Goal: Information Seeking & Learning: Learn about a topic

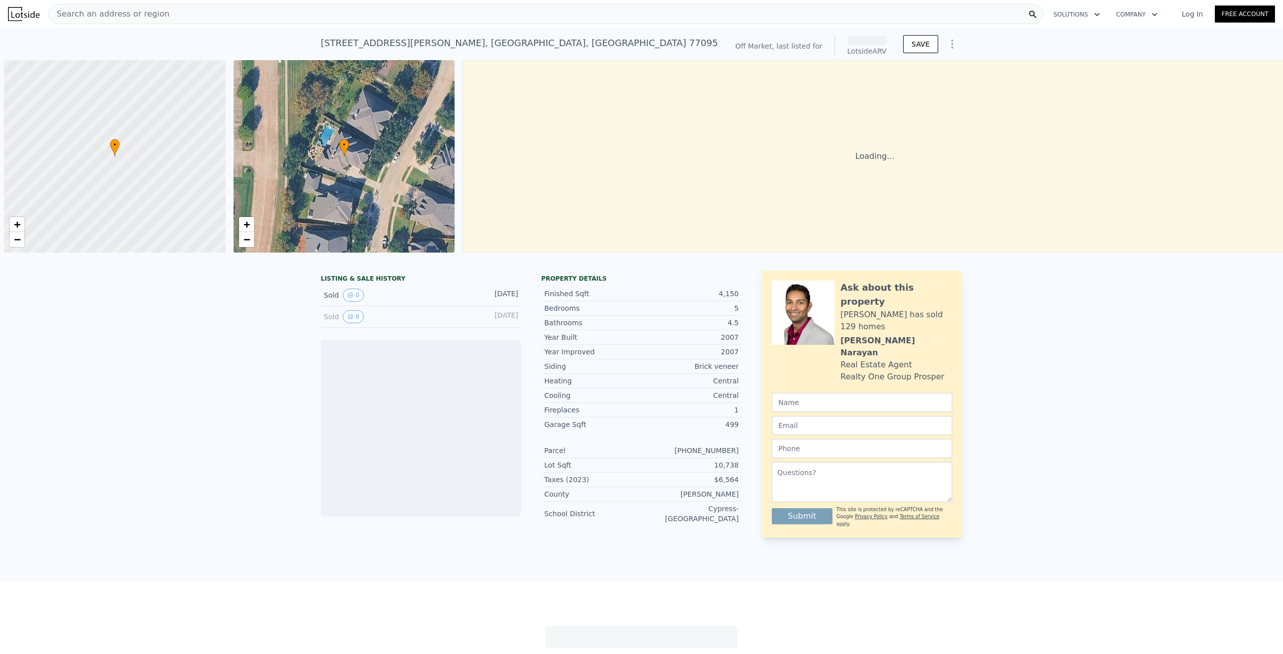
scroll to position [0, 4]
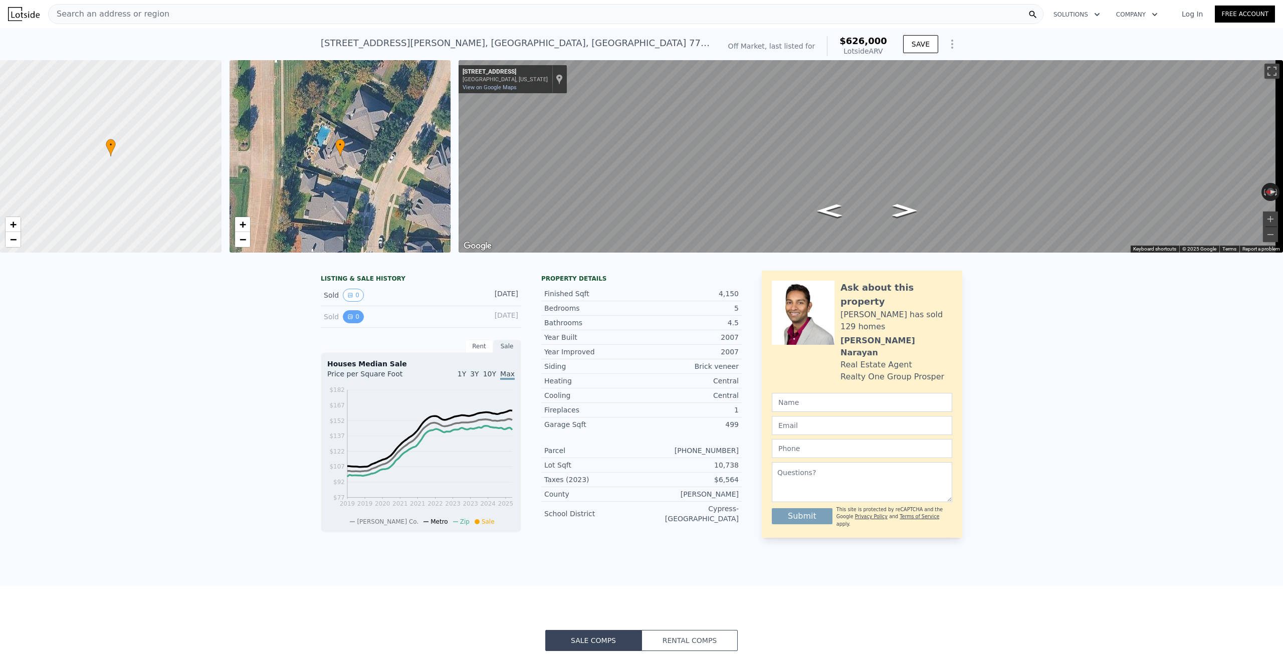
click at [351, 322] on button "0" at bounding box center [353, 316] width 21 height 13
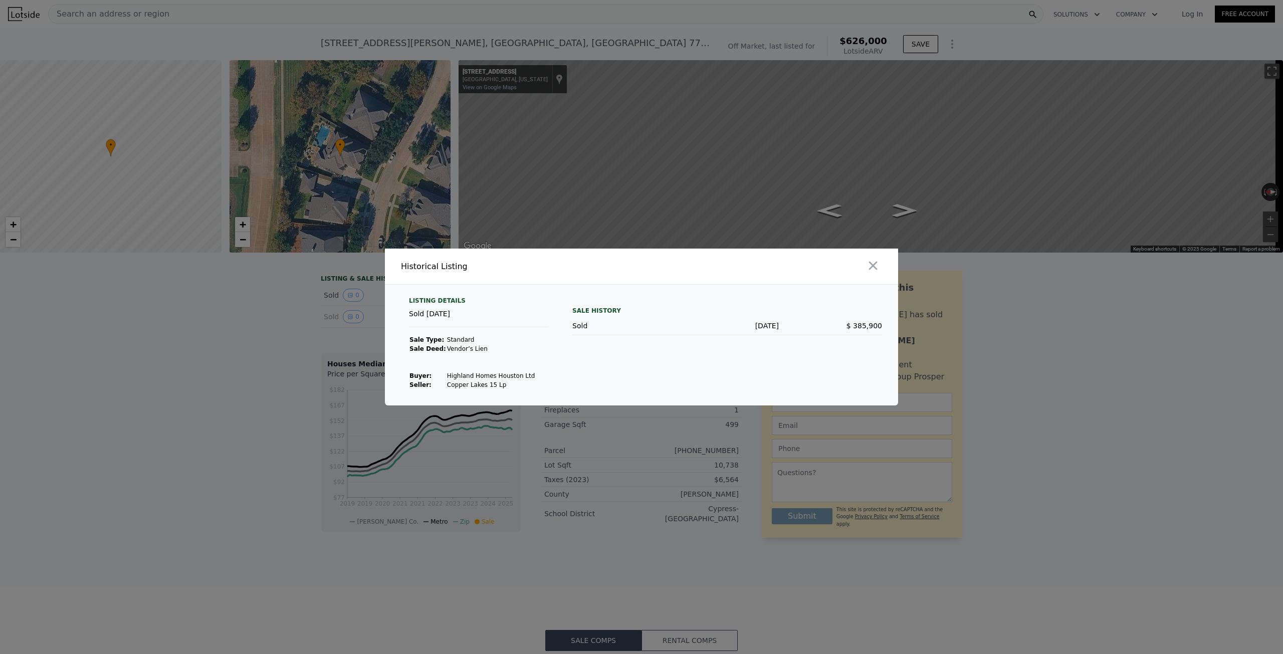
click at [222, 321] on div at bounding box center [641, 327] width 1283 height 654
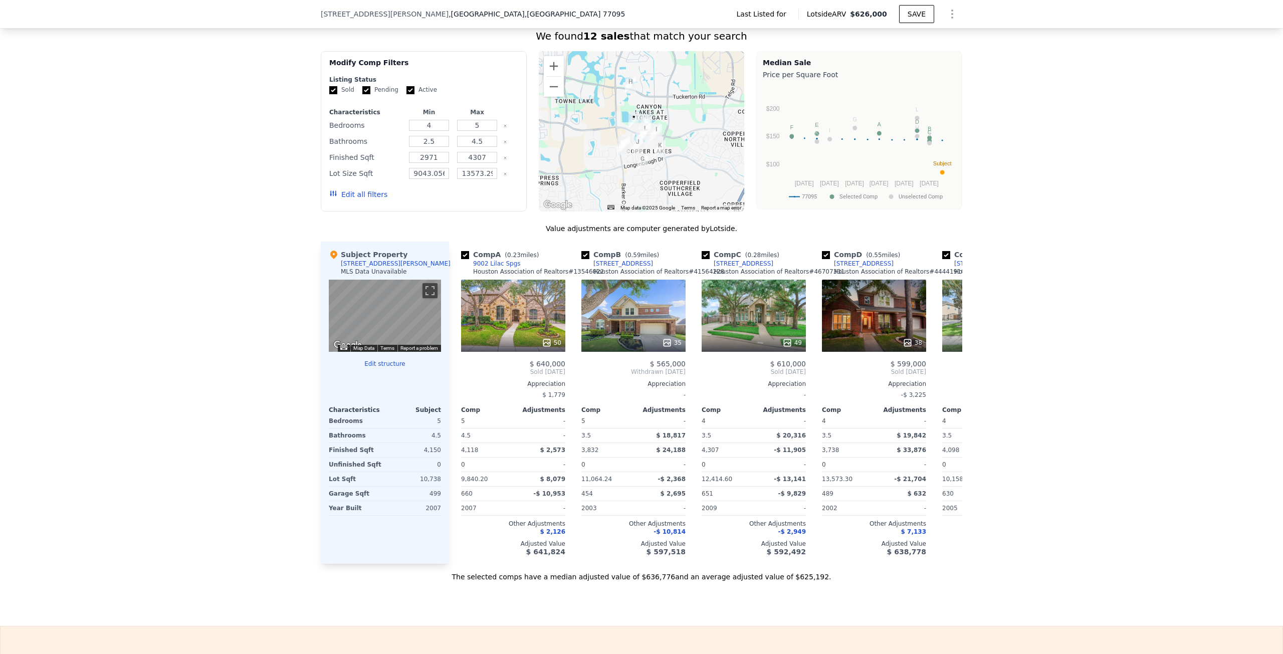
scroll to position [631, 0]
click at [341, 275] on div "MLS Data Unavailable" at bounding box center [374, 271] width 66 height 8
drag, startPoint x: 441, startPoint y: 268, endPoint x: 419, endPoint y: 304, distance: 41.9
click at [441, 269] on div "Subject Property [STREET_ADDRESS][PERSON_NAME] MLS Data Unavailable ← Move left…" at bounding box center [385, 402] width 128 height 322
click at [487, 342] on div at bounding box center [513, 342] width 104 height 18
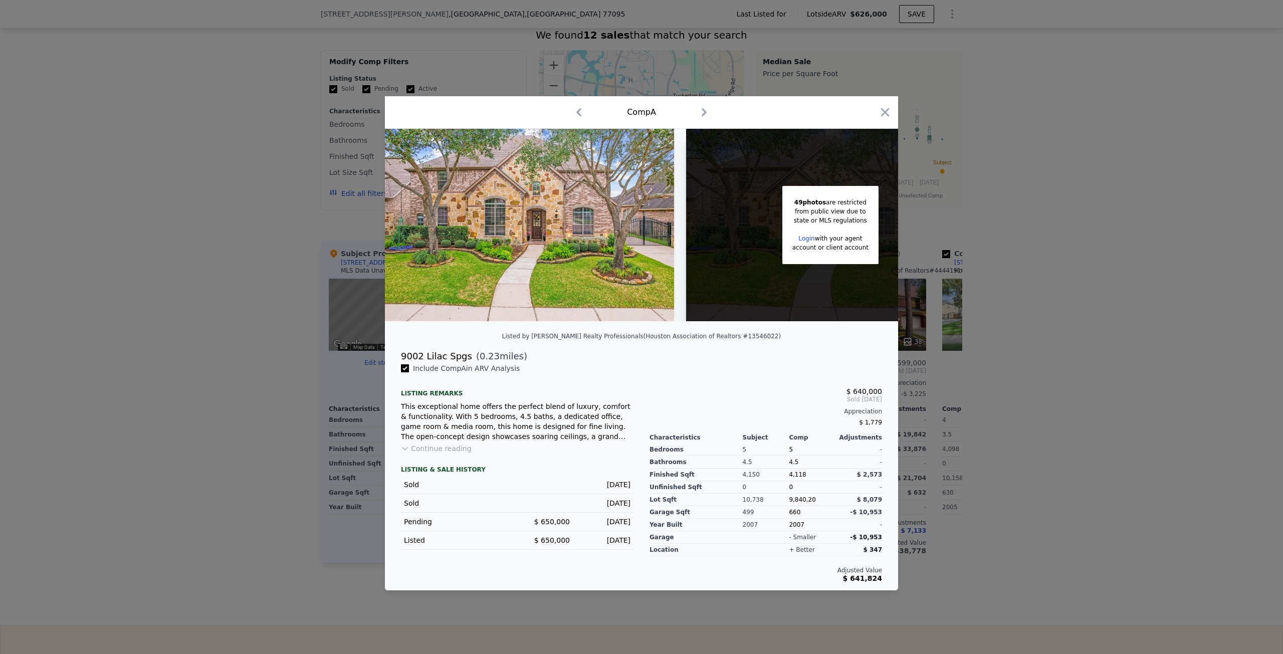
click at [267, 313] on div at bounding box center [641, 327] width 1283 height 654
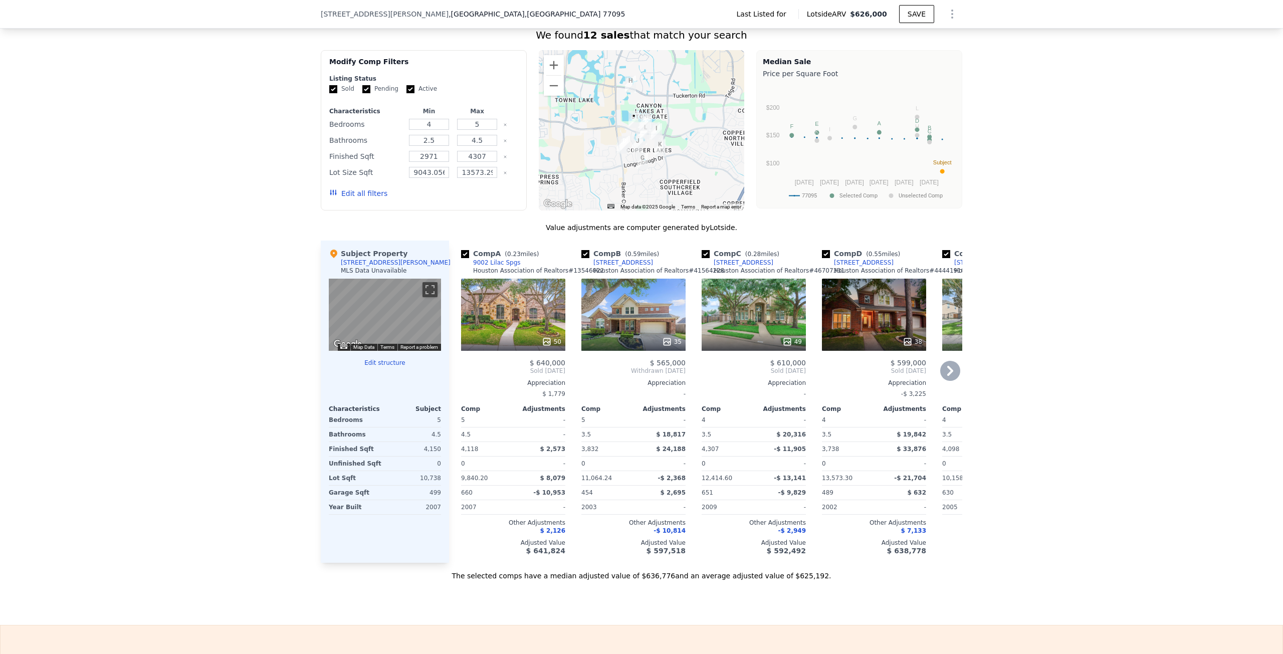
click at [475, 325] on div "50" at bounding box center [513, 315] width 104 height 72
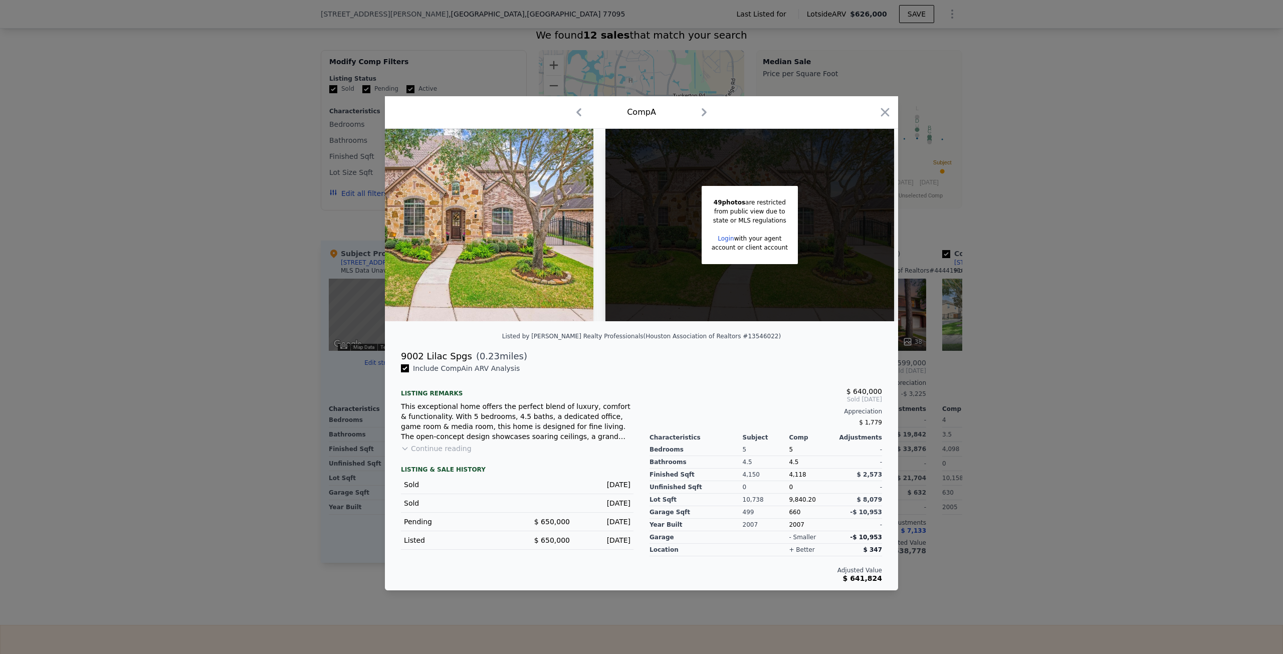
scroll to position [0, 75]
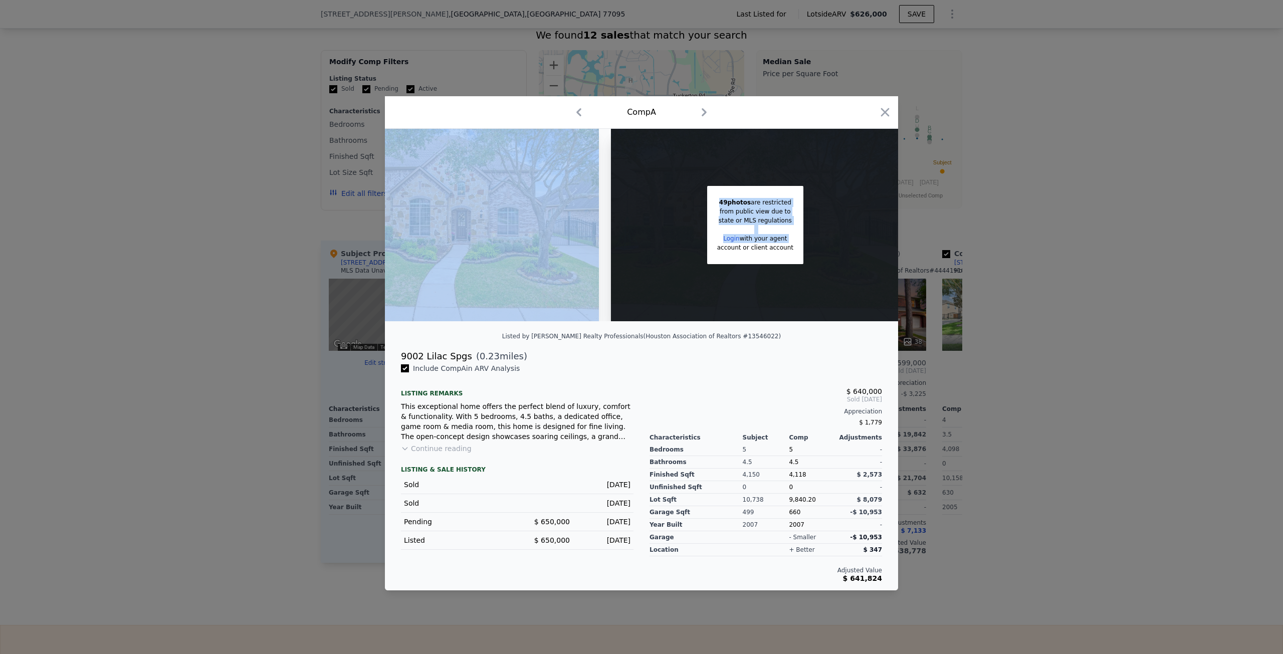
drag, startPoint x: 624, startPoint y: 313, endPoint x: 309, endPoint y: 298, distance: 315.6
click at [568, 311] on div "49 photos are restricted from public view due to state or MLS regulations Login…" at bounding box center [641, 225] width 513 height 192
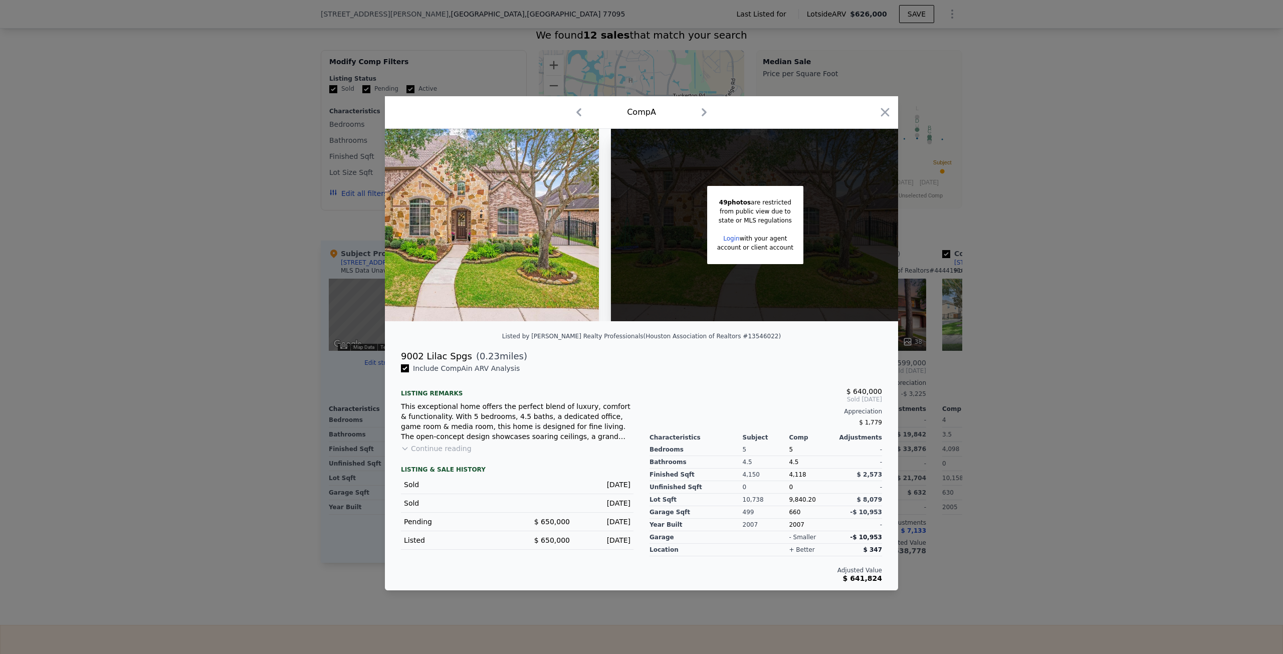
click at [224, 289] on div at bounding box center [641, 327] width 1283 height 654
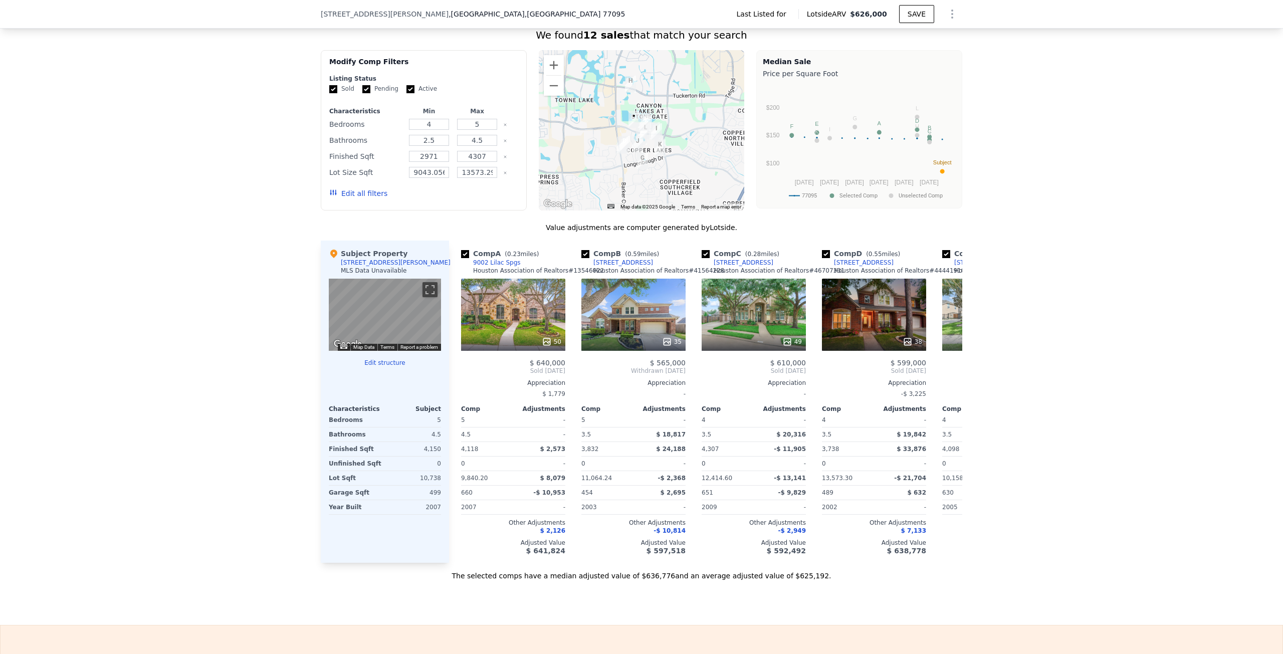
click at [369, 500] on div "Garage Sqft" at bounding box center [356, 493] width 54 height 14
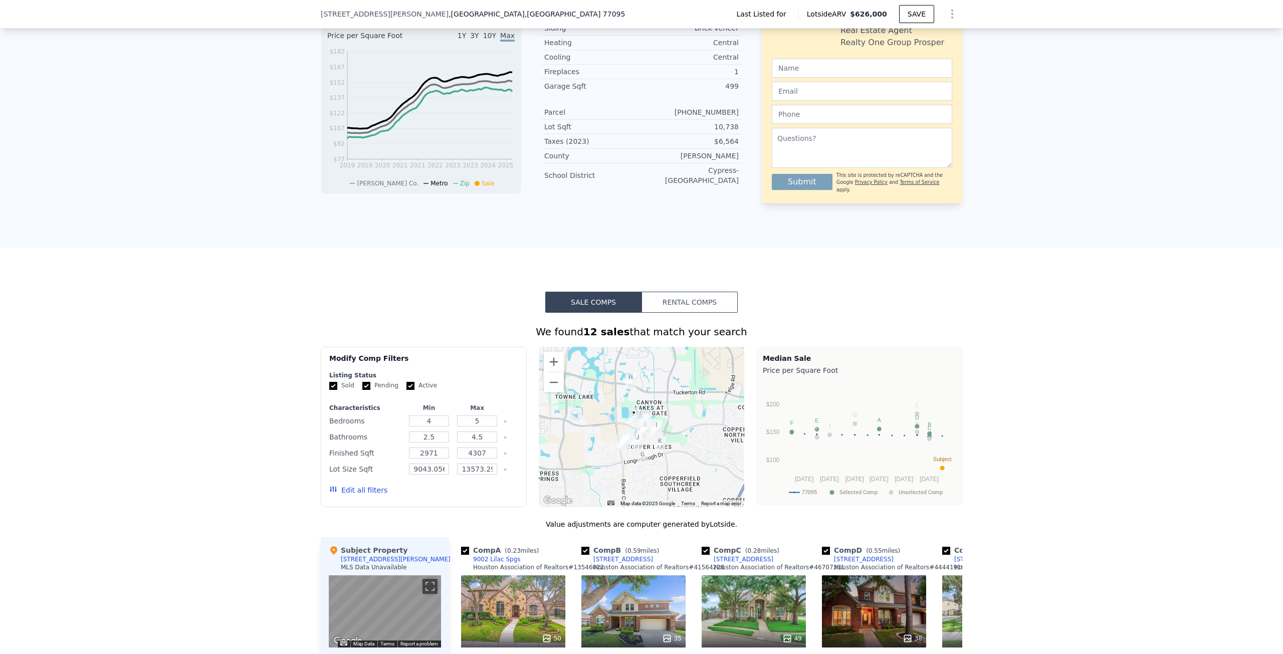
scroll to position [322, 0]
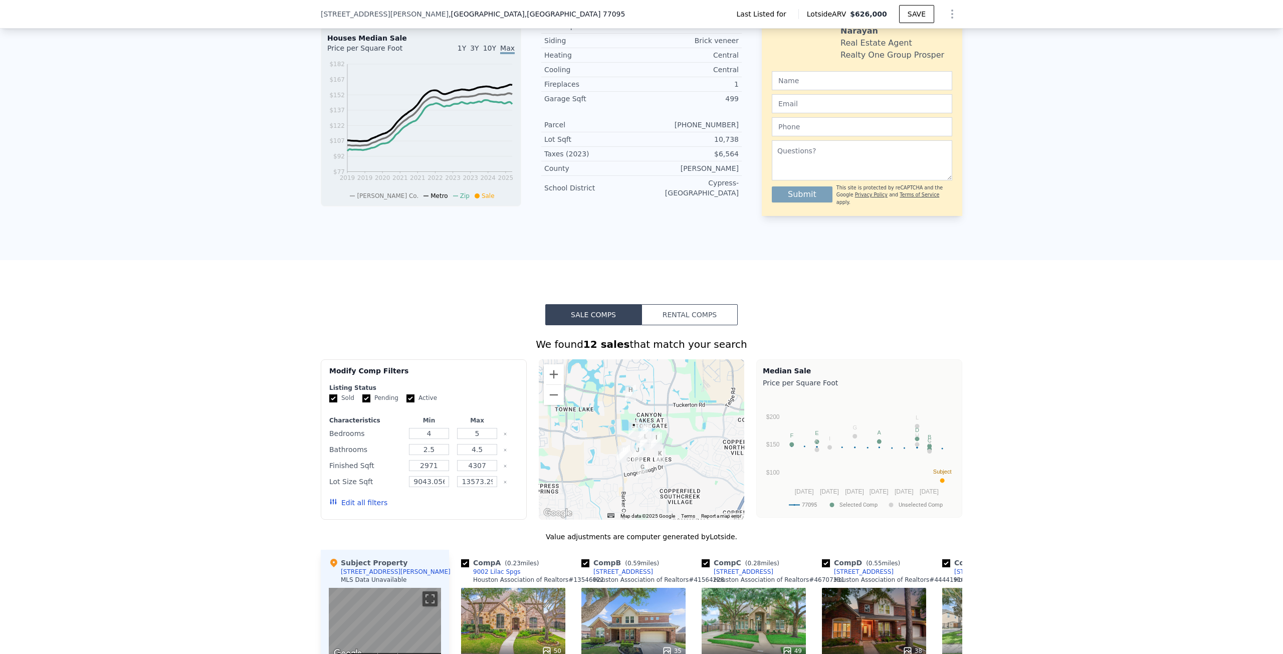
click at [612, 419] on div at bounding box center [642, 439] width 206 height 160
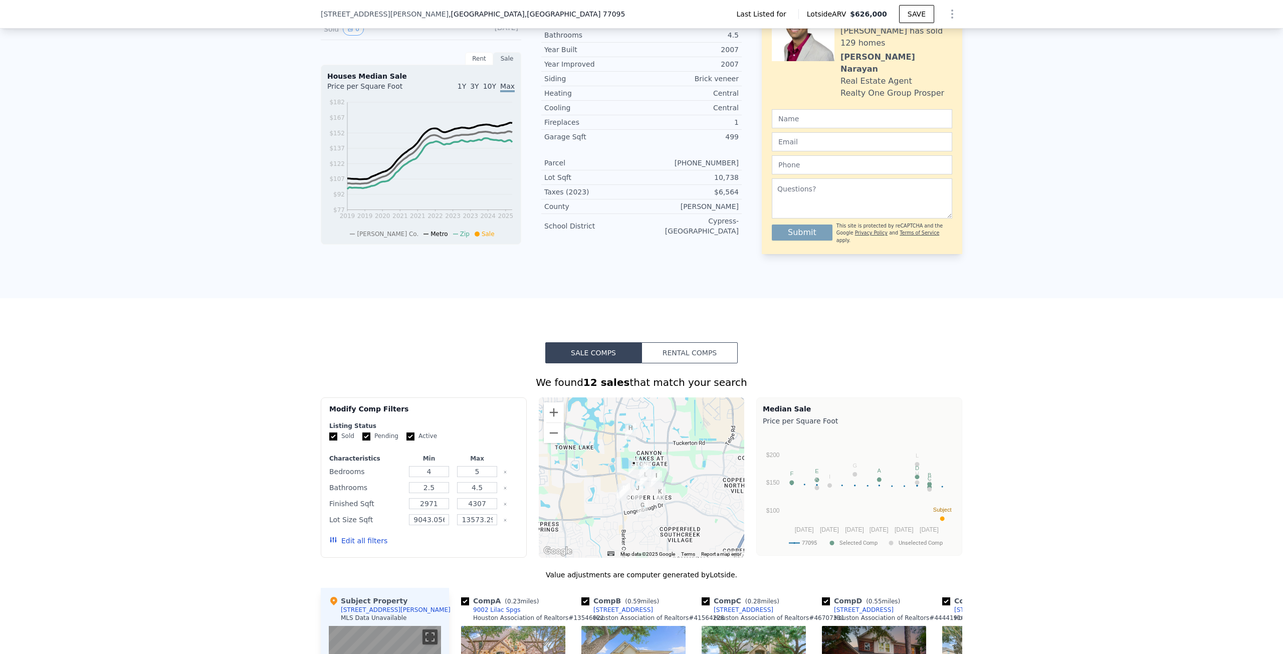
scroll to position [289, 0]
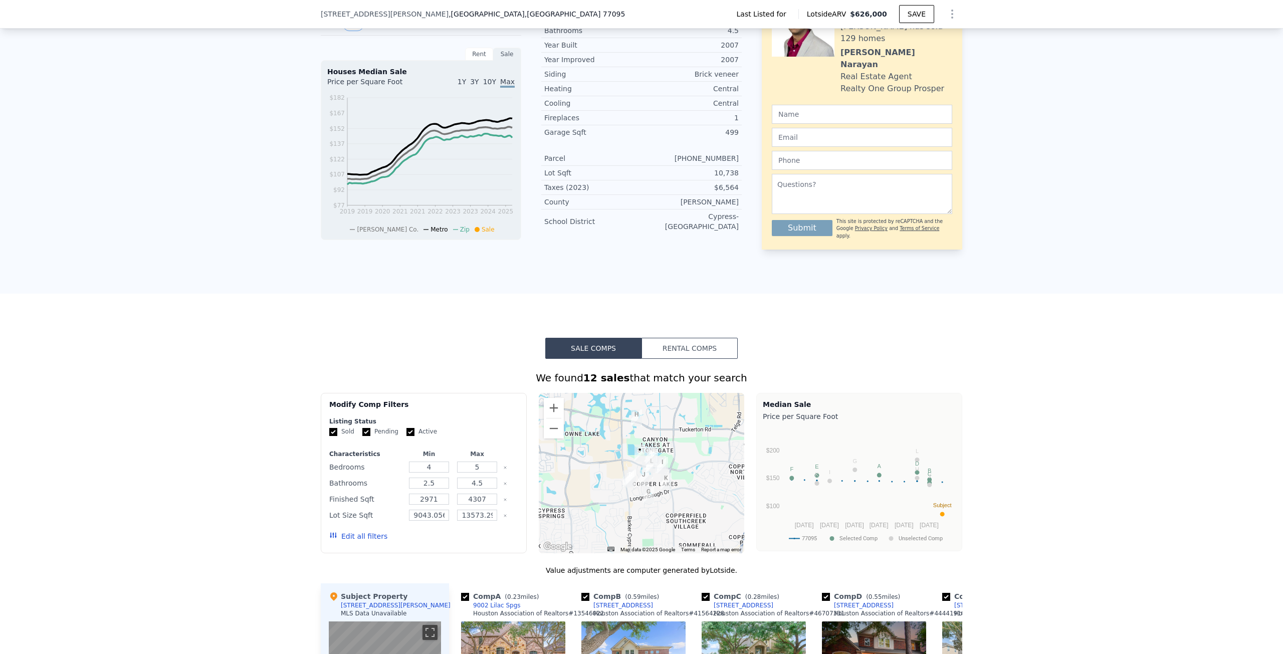
drag, startPoint x: 617, startPoint y: 446, endPoint x: 626, endPoint y: 436, distance: 13.9
click at [626, 436] on div at bounding box center [642, 473] width 206 height 160
click at [550, 413] on button "Zoom in" at bounding box center [554, 408] width 20 height 20
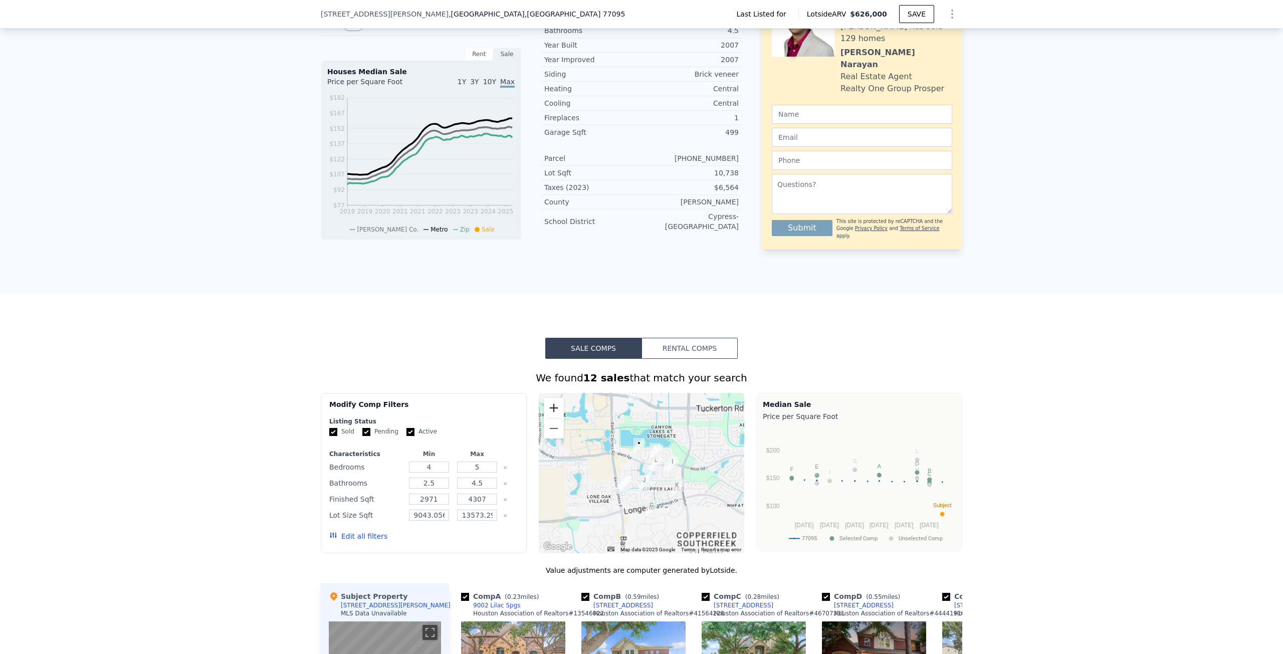
click at [550, 413] on button "Zoom in" at bounding box center [554, 408] width 20 height 20
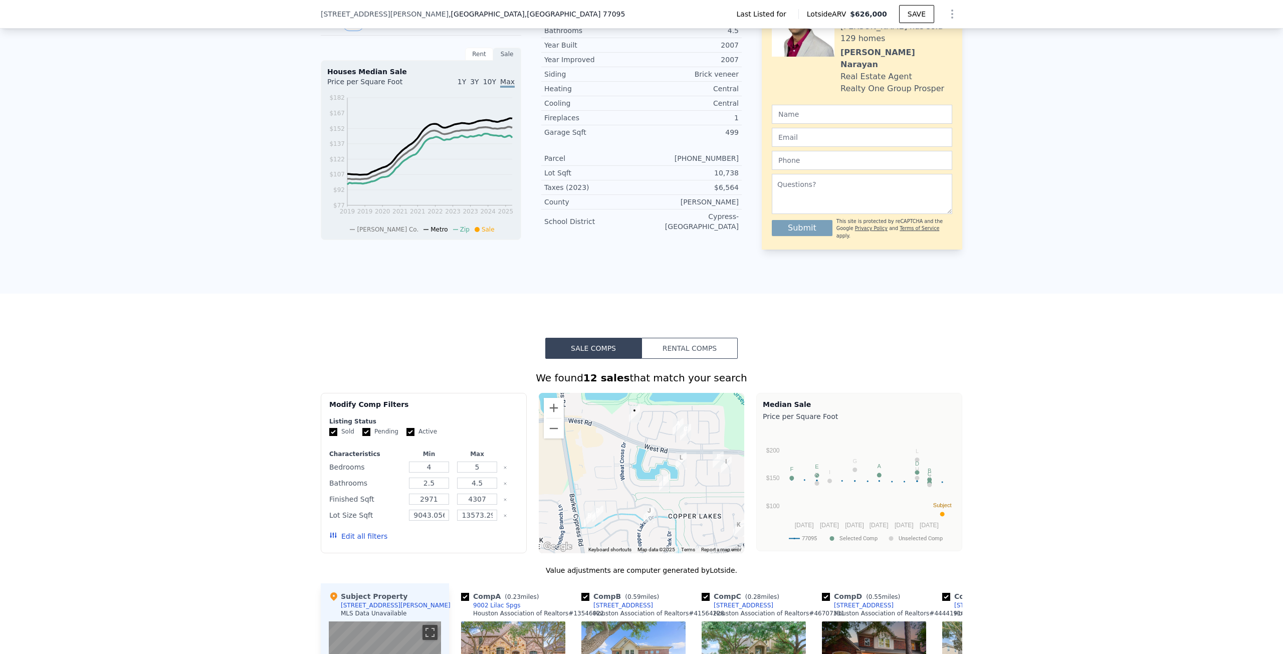
click at [631, 422] on img "9019 Gable Glen Ln" at bounding box center [634, 413] width 11 height 17
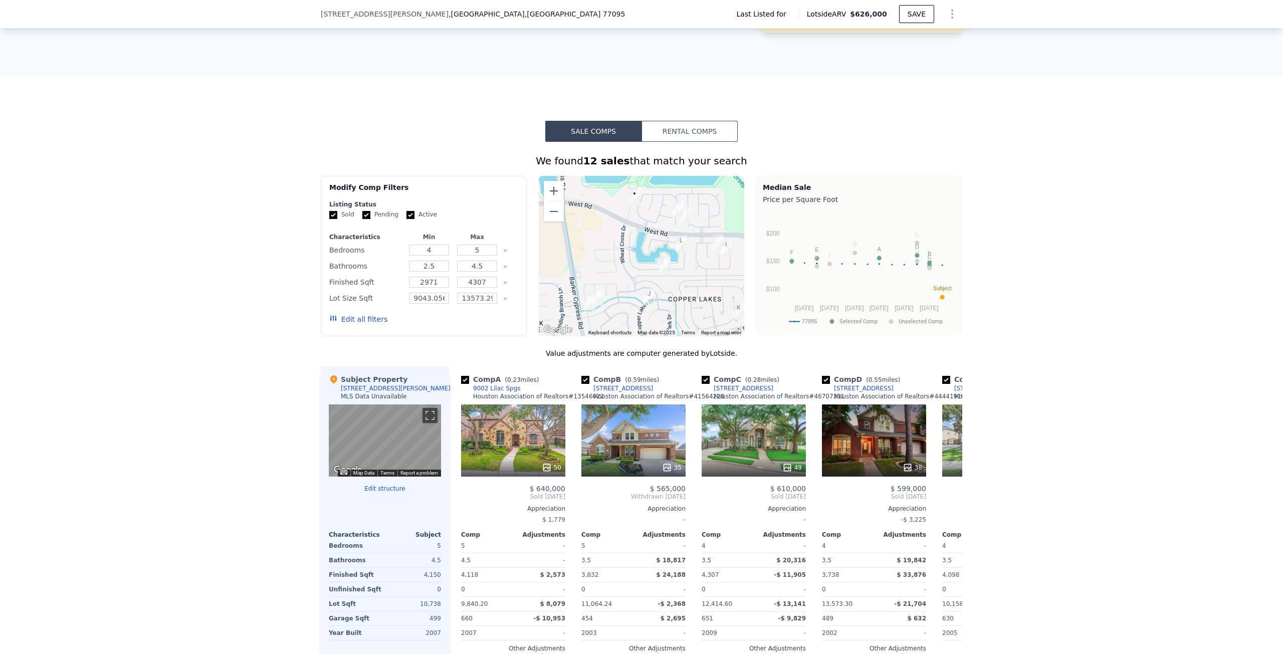
scroll to position [506, 0]
click at [424, 422] on button "Toggle fullscreen view" at bounding box center [429, 414] width 15 height 15
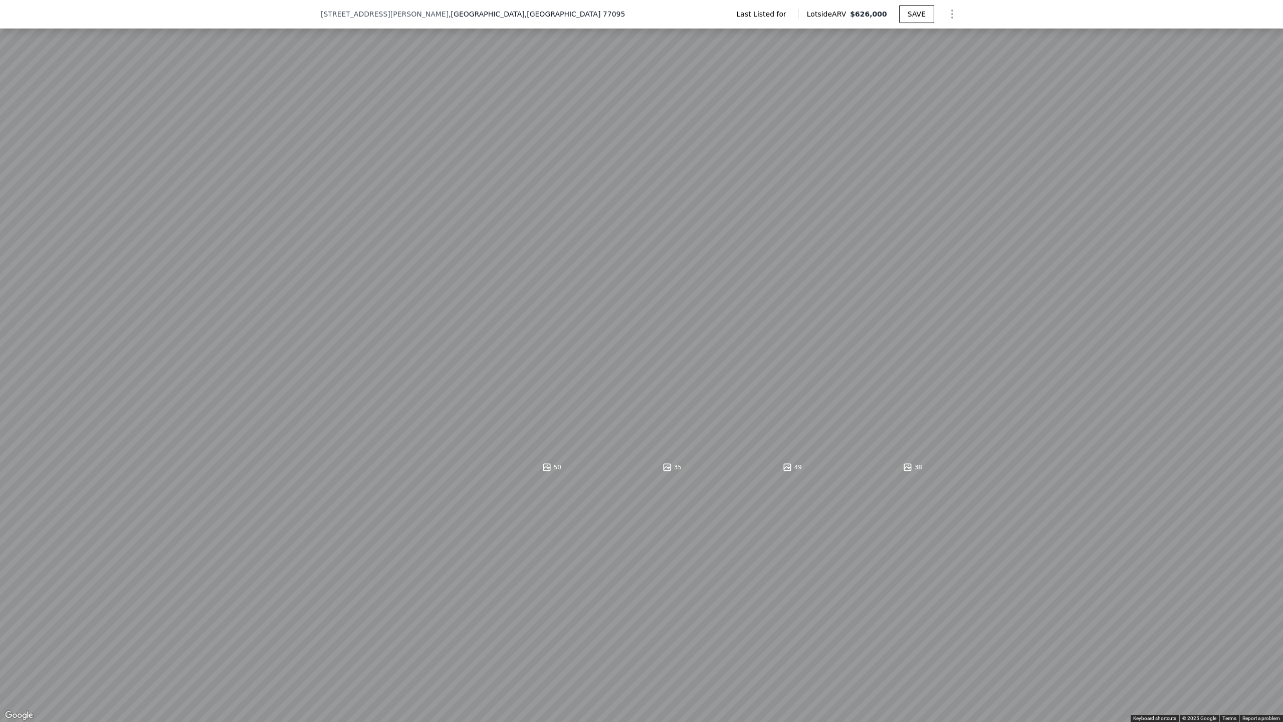
click at [1267, 9] on button "Toggle fullscreen view" at bounding box center [1271, 11] width 15 height 15
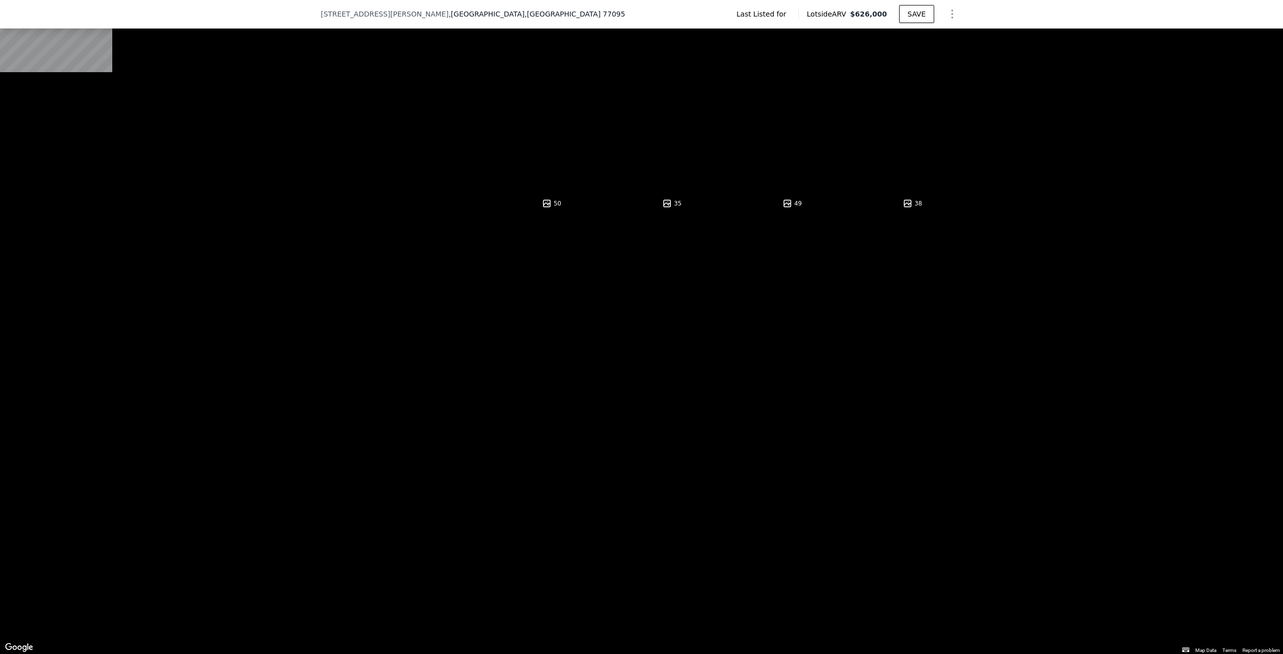
scroll to position [773, 0]
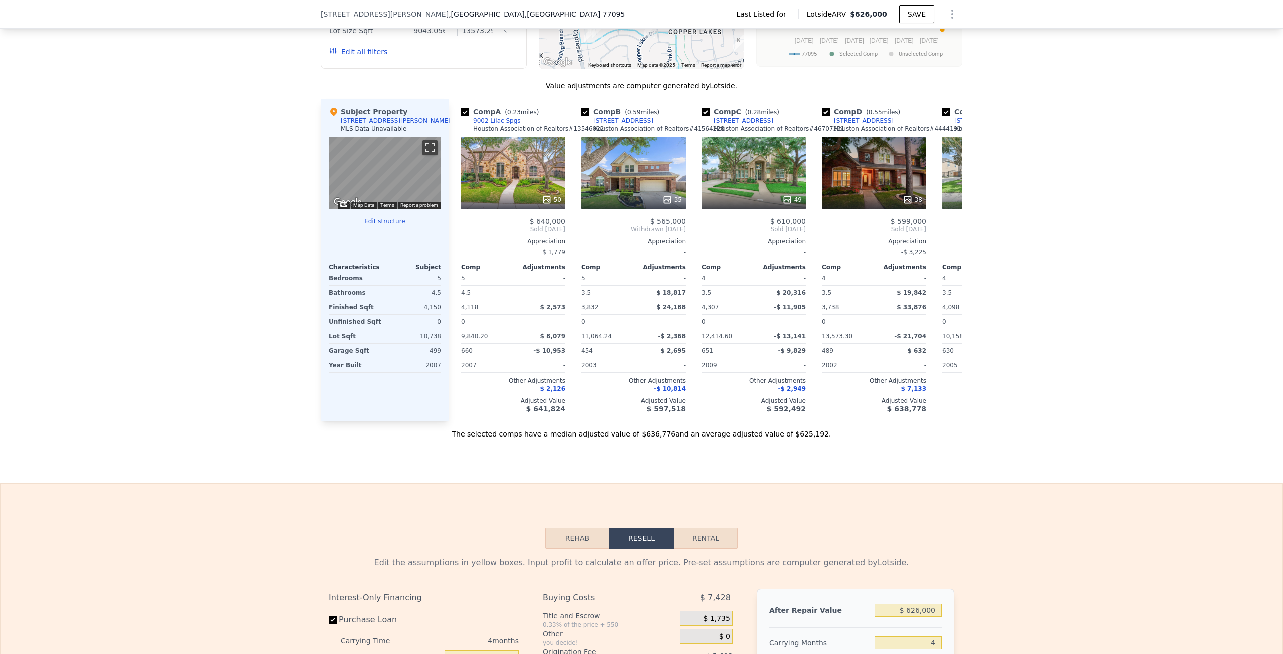
click at [684, 549] on button "Rental" at bounding box center [706, 538] width 64 height 21
select select "30"
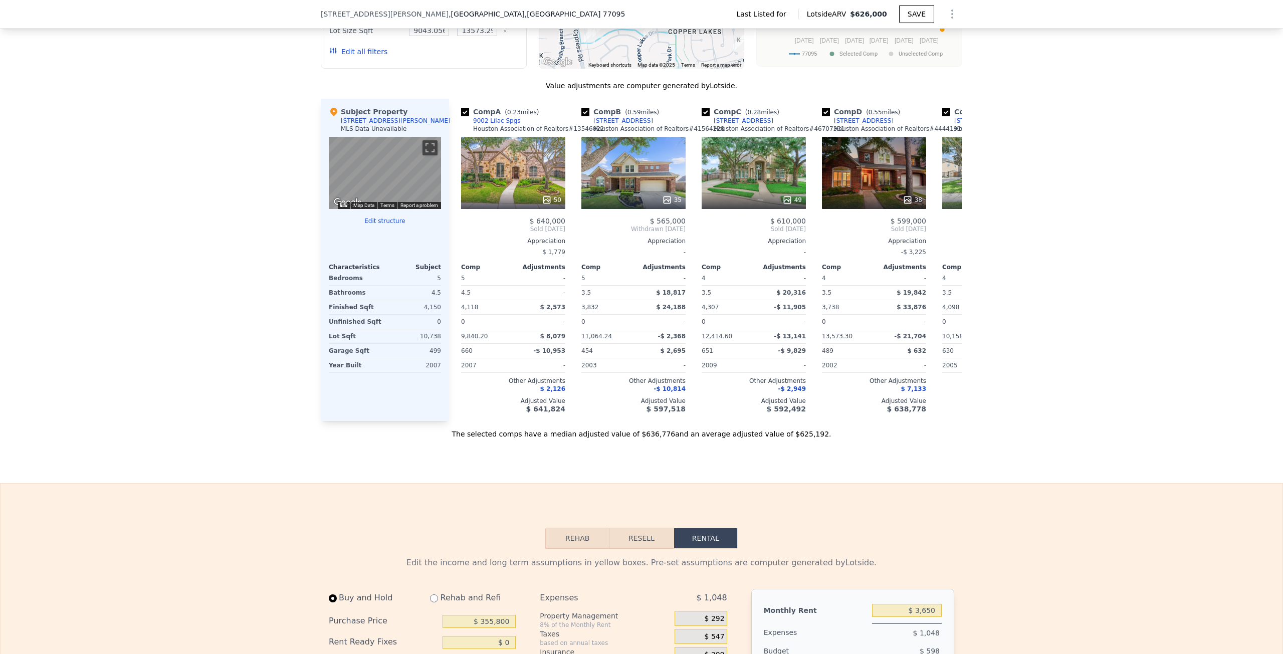
click at [391, 225] on button "Edit structure" at bounding box center [385, 221] width 112 height 8
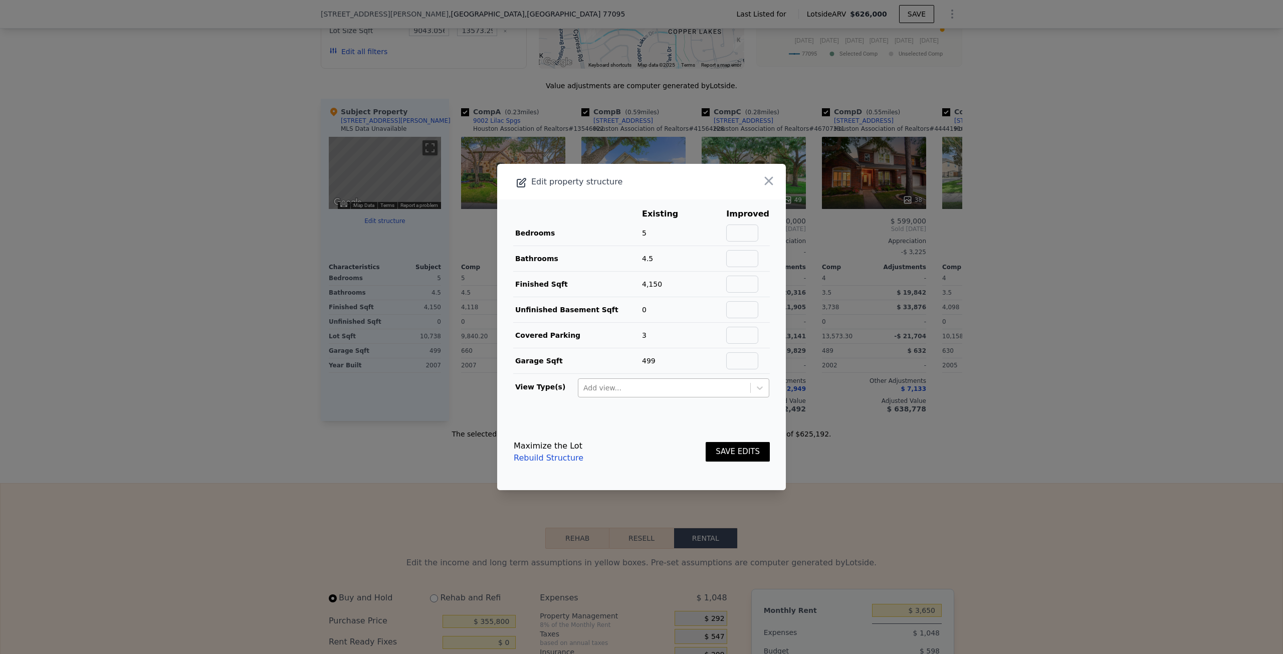
click at [693, 386] on div at bounding box center [664, 388] width 162 height 12
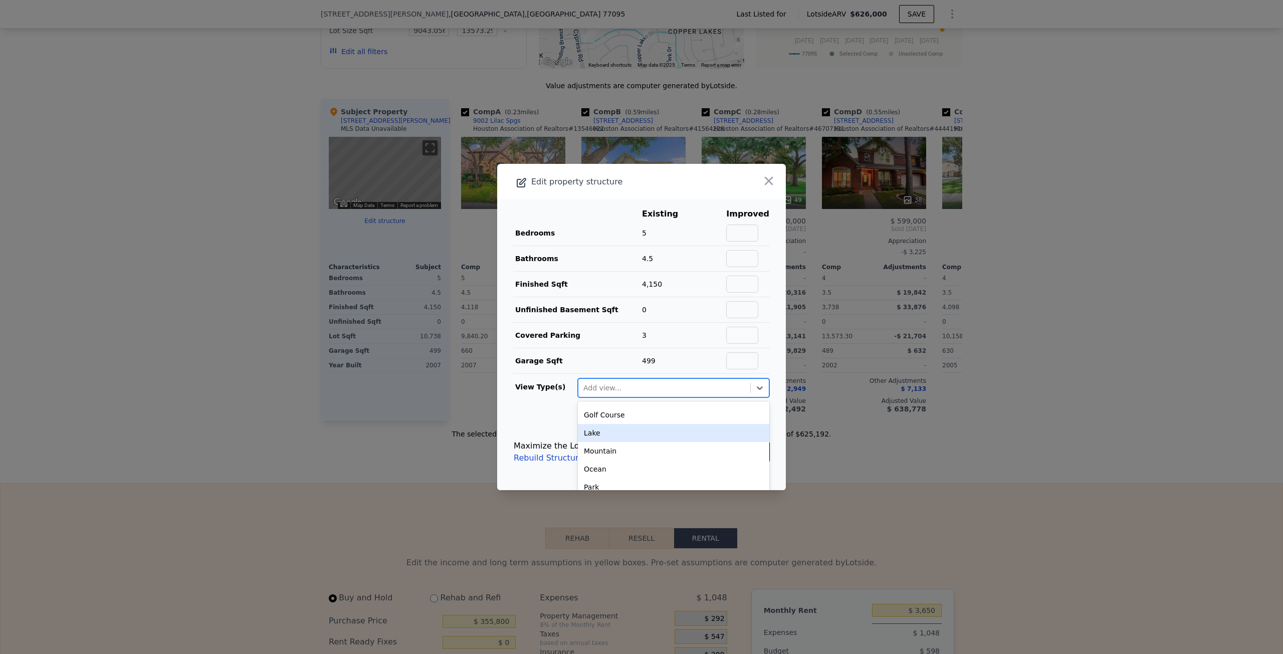
click at [615, 436] on div "Lake" at bounding box center [673, 433] width 191 height 18
click at [609, 387] on div "Remove Lake" at bounding box center [607, 387] width 11 height 13
click at [615, 387] on div at bounding box center [680, 388] width 130 height 12
click at [763, 181] on icon "button" at bounding box center [769, 181] width 14 height 14
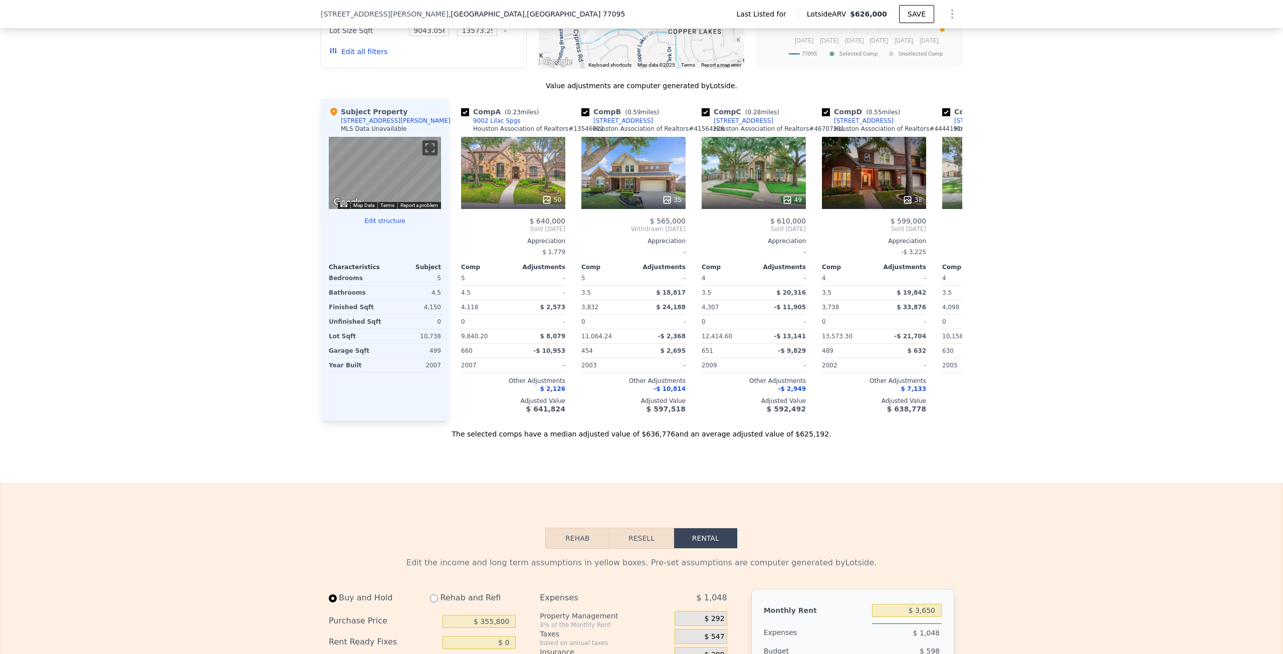
drag, startPoint x: 216, startPoint y: 416, endPoint x: 226, endPoint y: 405, distance: 15.6
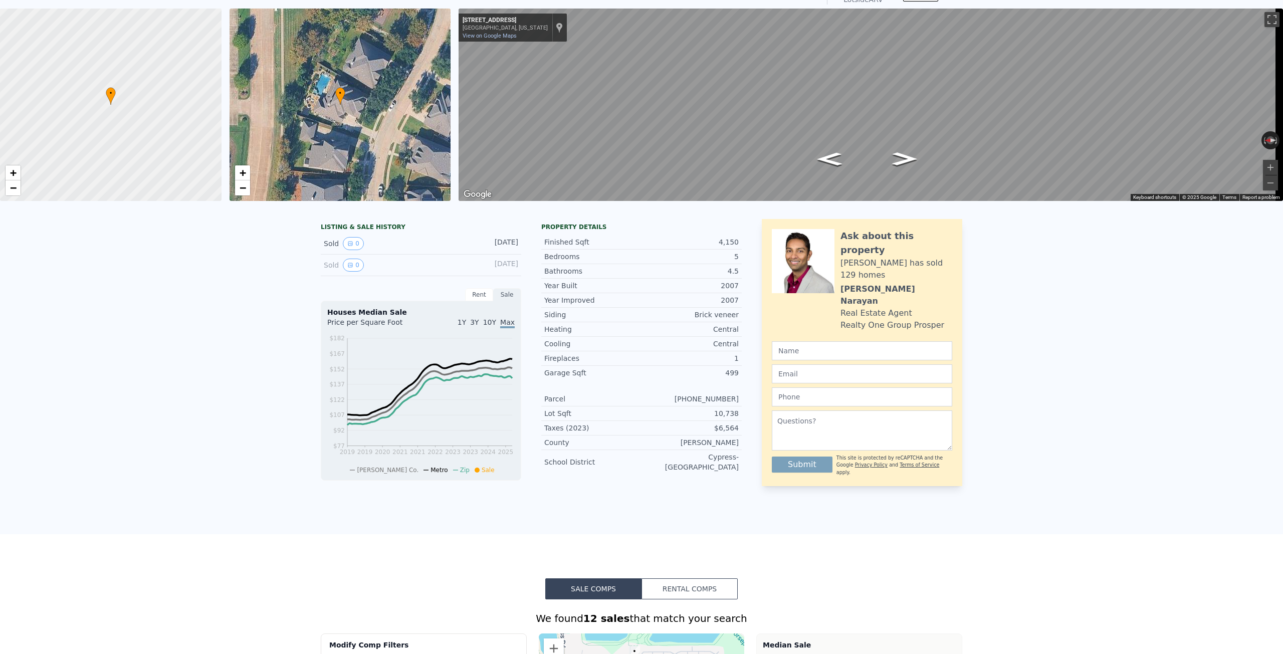
scroll to position [0, 0]
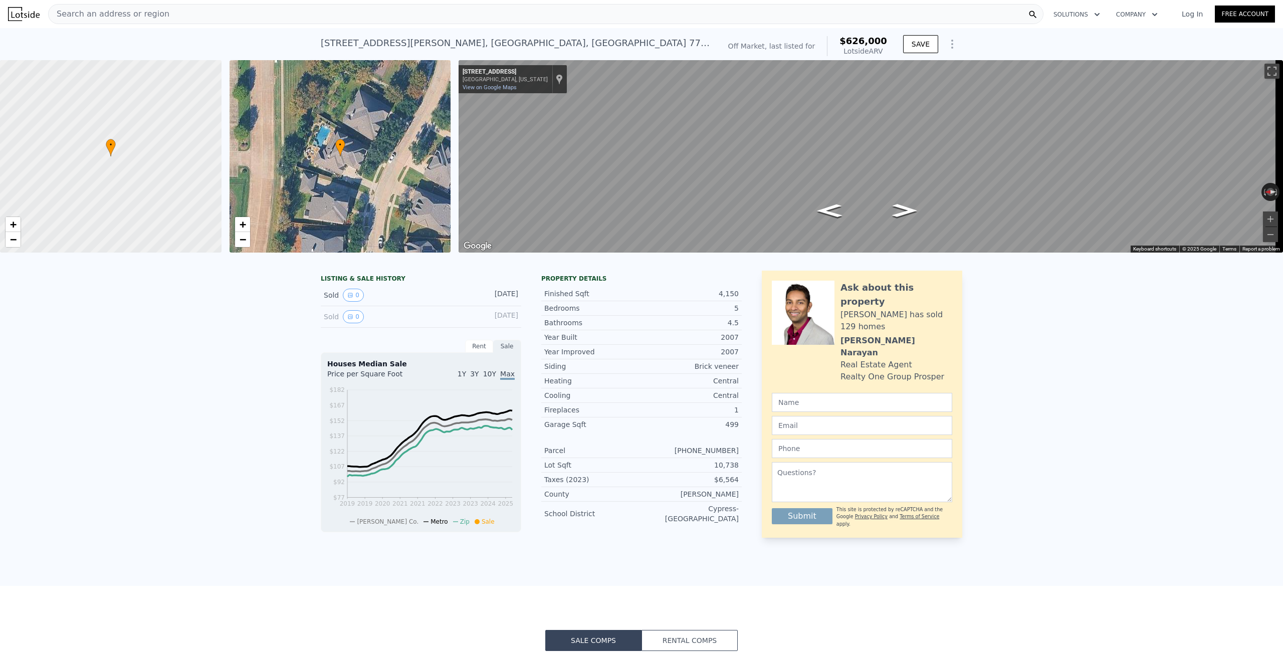
click at [347, 180] on div "• + −" at bounding box center [341, 156] width 222 height 192
click at [354, 171] on div "• + −" at bounding box center [341, 156] width 222 height 192
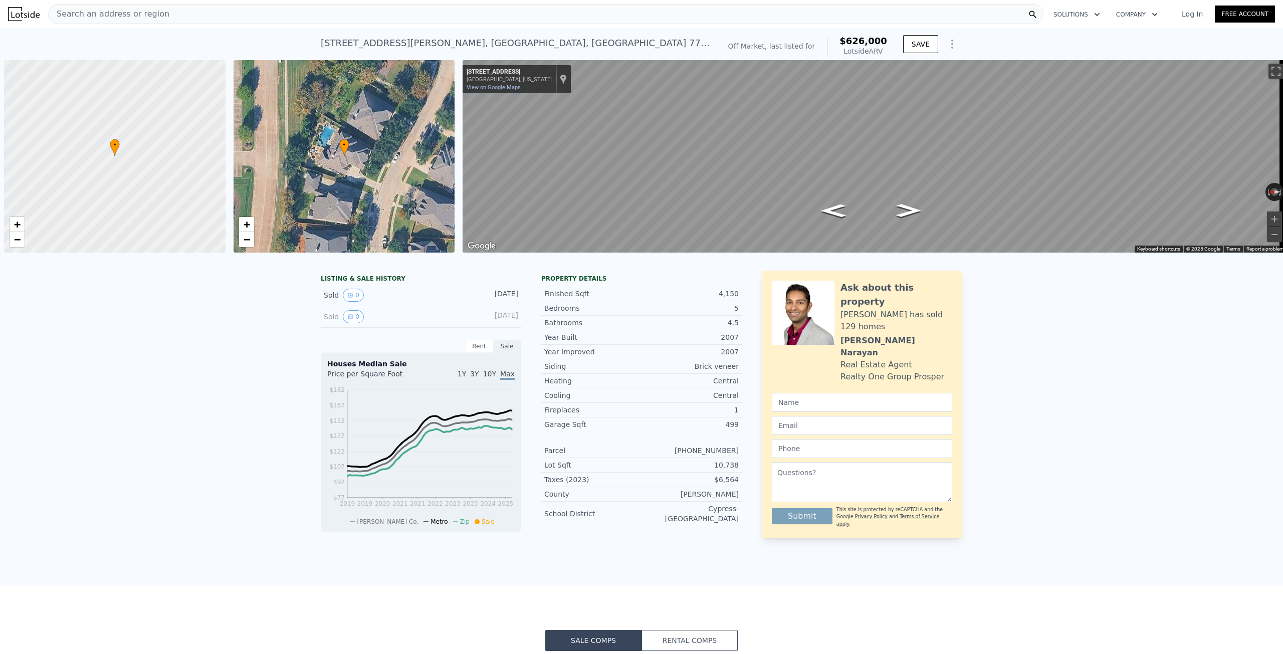
scroll to position [0, 4]
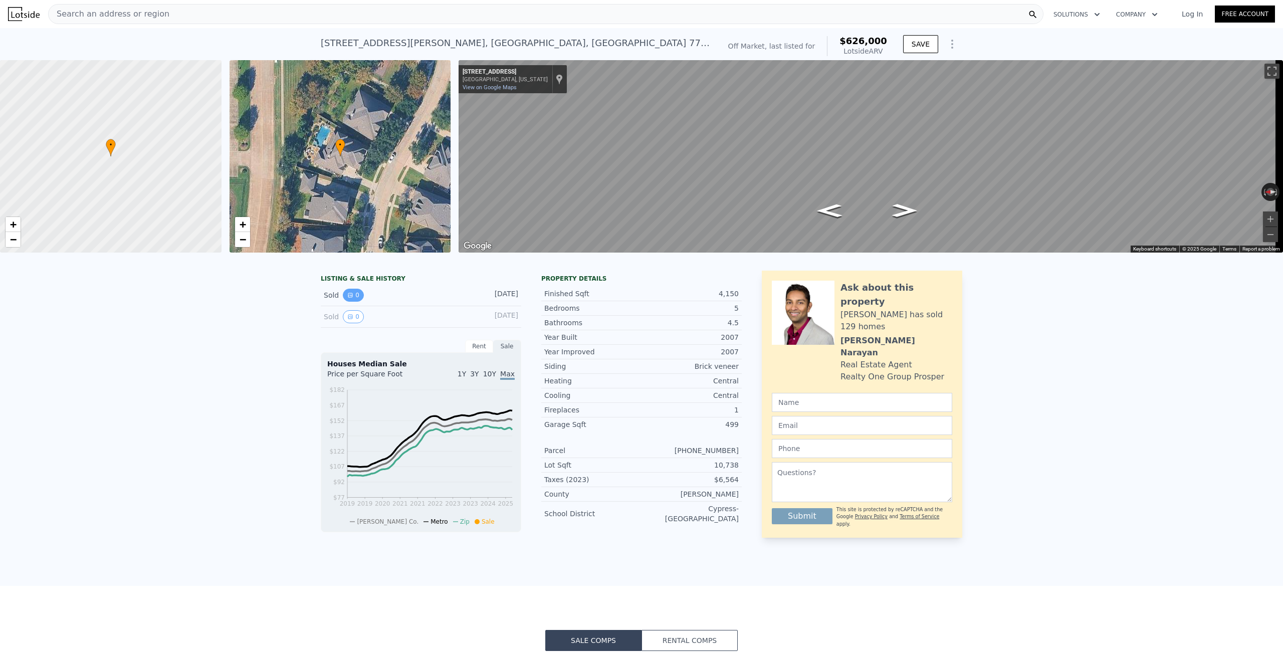
click at [348, 298] on icon "View historical data" at bounding box center [350, 295] width 6 height 6
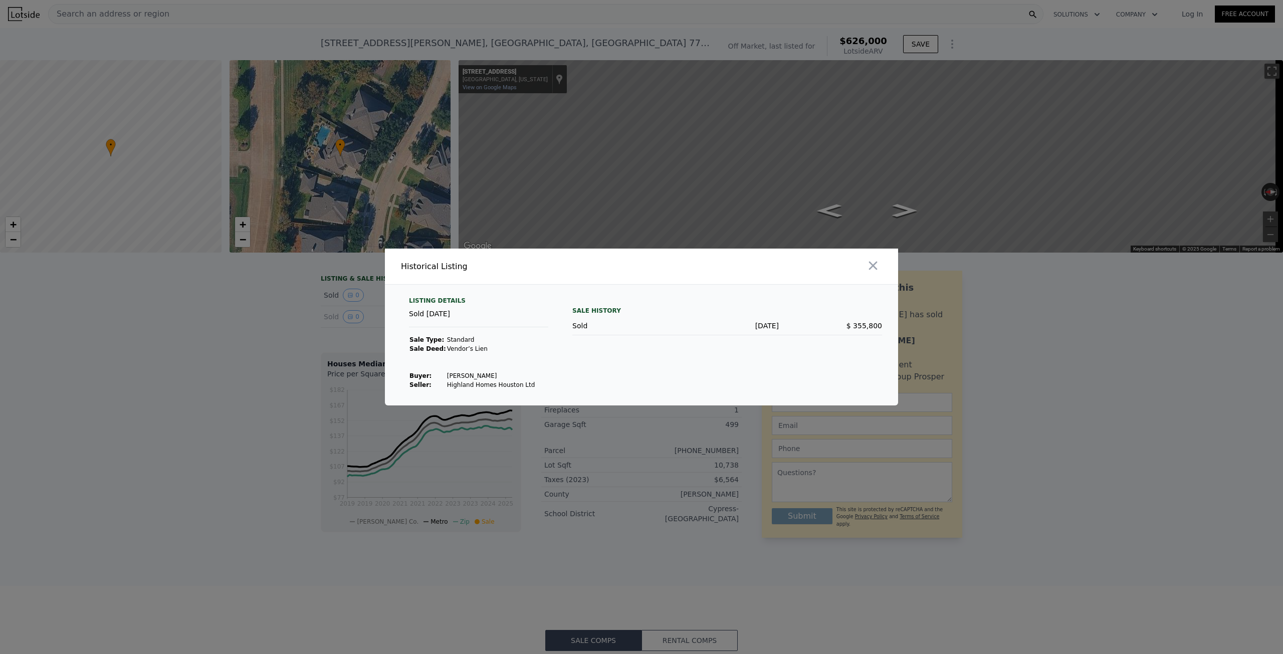
click at [343, 310] on div at bounding box center [641, 327] width 1283 height 654
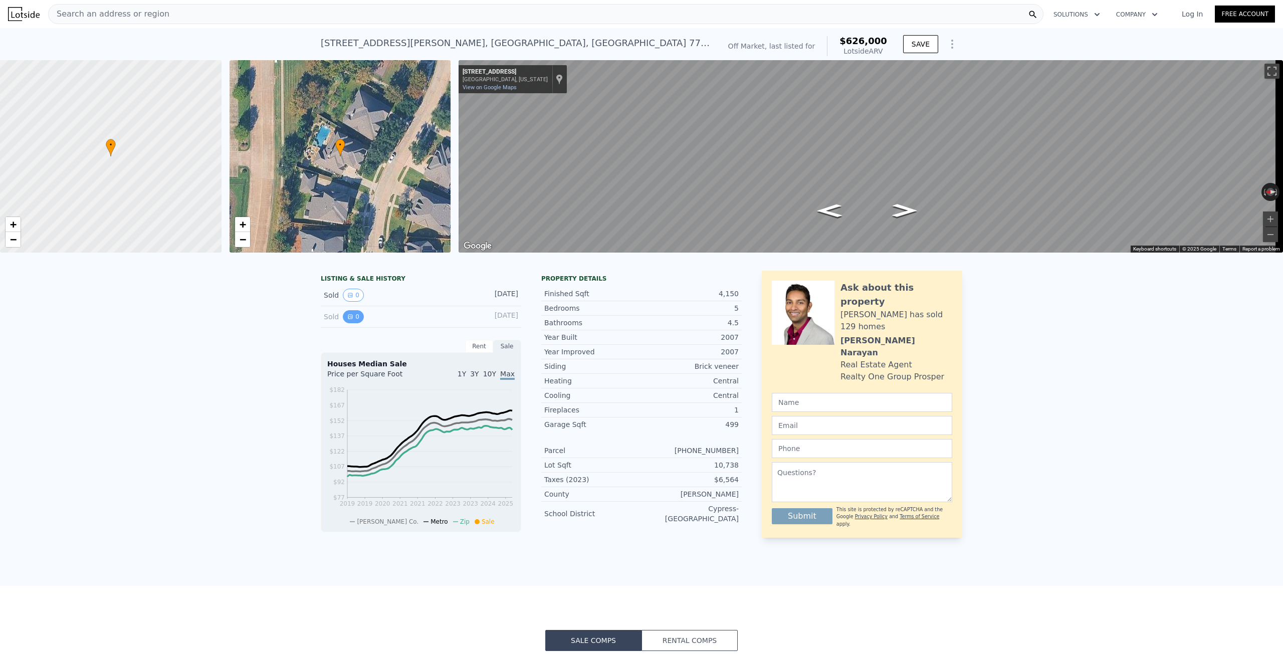
click at [346, 320] on button "0" at bounding box center [353, 316] width 21 height 13
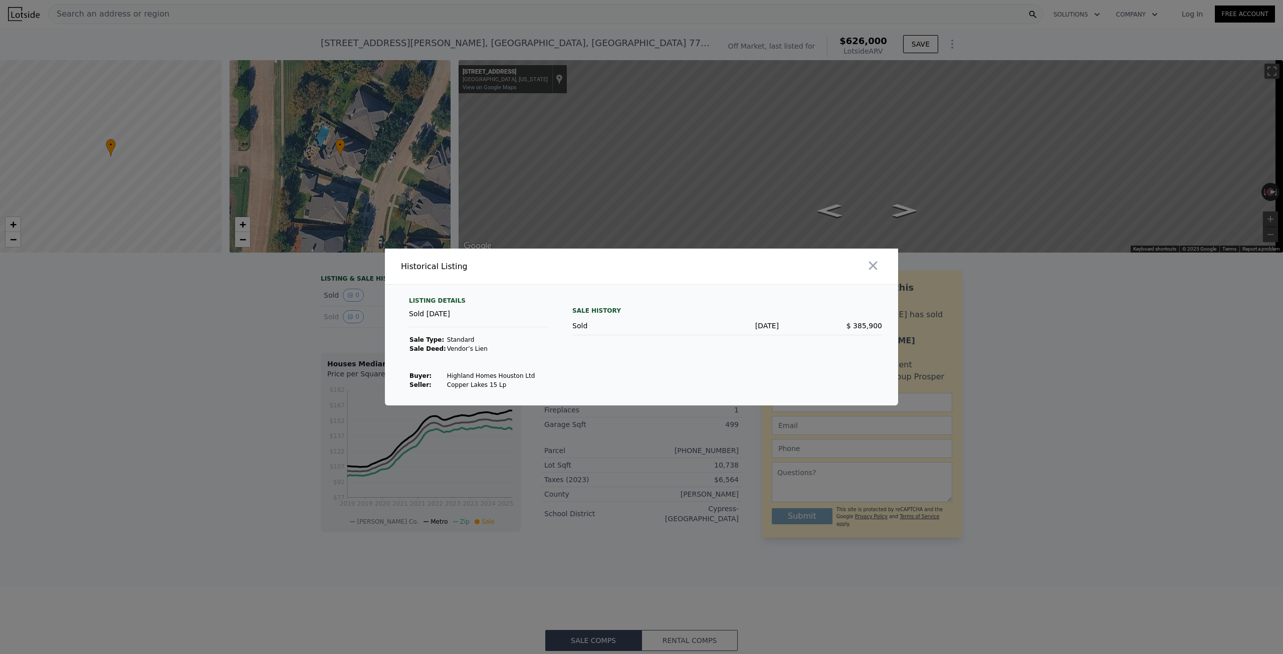
click at [334, 326] on div at bounding box center [641, 327] width 1283 height 654
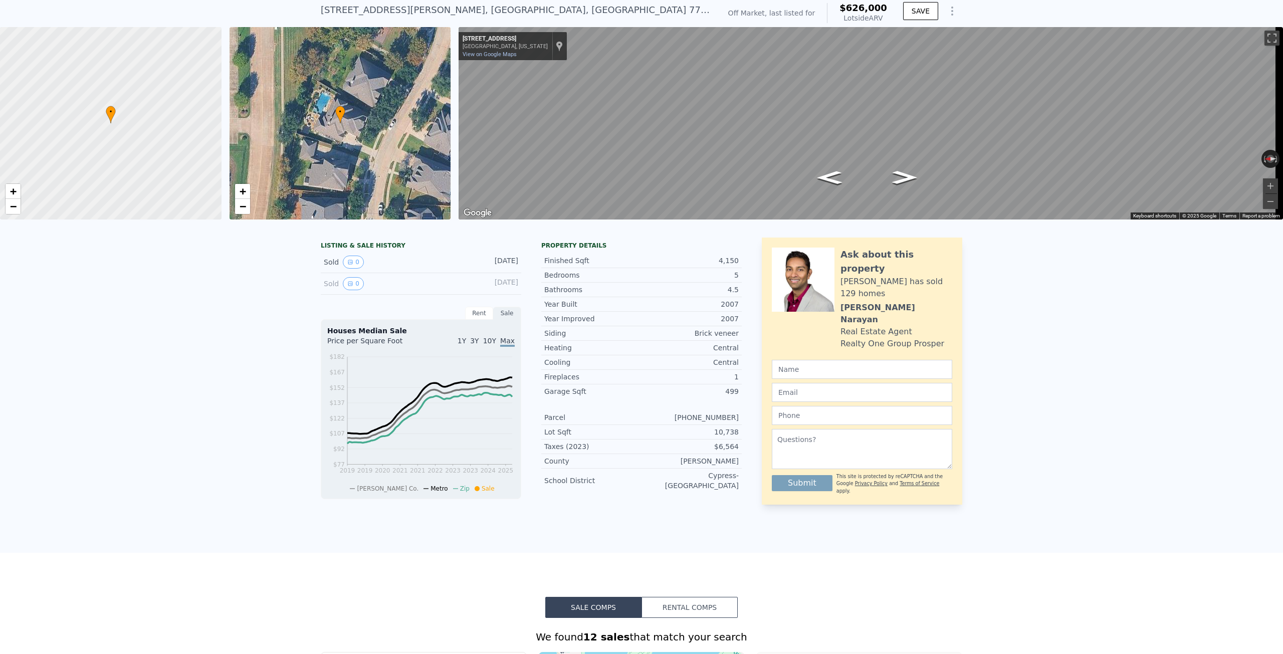
scroll to position [34, 0]
click at [469, 319] on div "Rent" at bounding box center [479, 312] width 28 height 13
click at [494, 319] on div "Sale" at bounding box center [507, 312] width 28 height 13
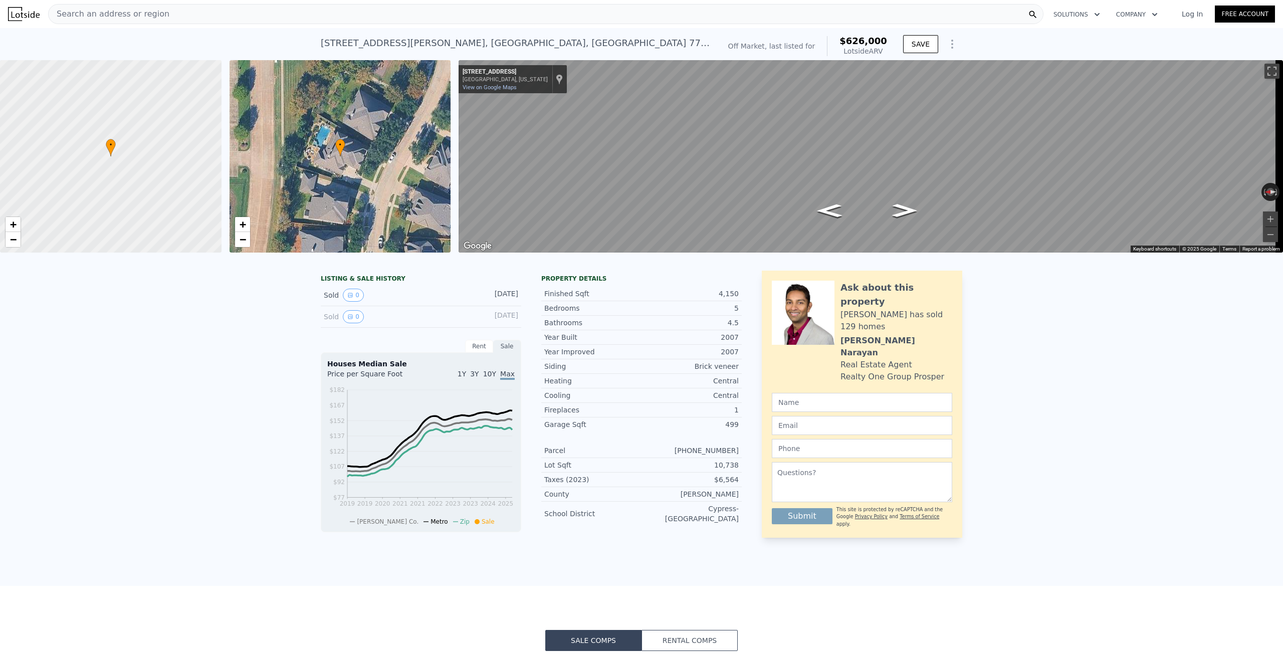
click at [775, 43] on div "Off Market, last listed for" at bounding box center [771, 46] width 87 height 10
click at [785, 43] on div "Off Market, last listed for" at bounding box center [771, 46] width 87 height 10
click at [799, 44] on div "Off Market, last listed for" at bounding box center [771, 46] width 87 height 10
